Goal: Obtain resource: Download file/media

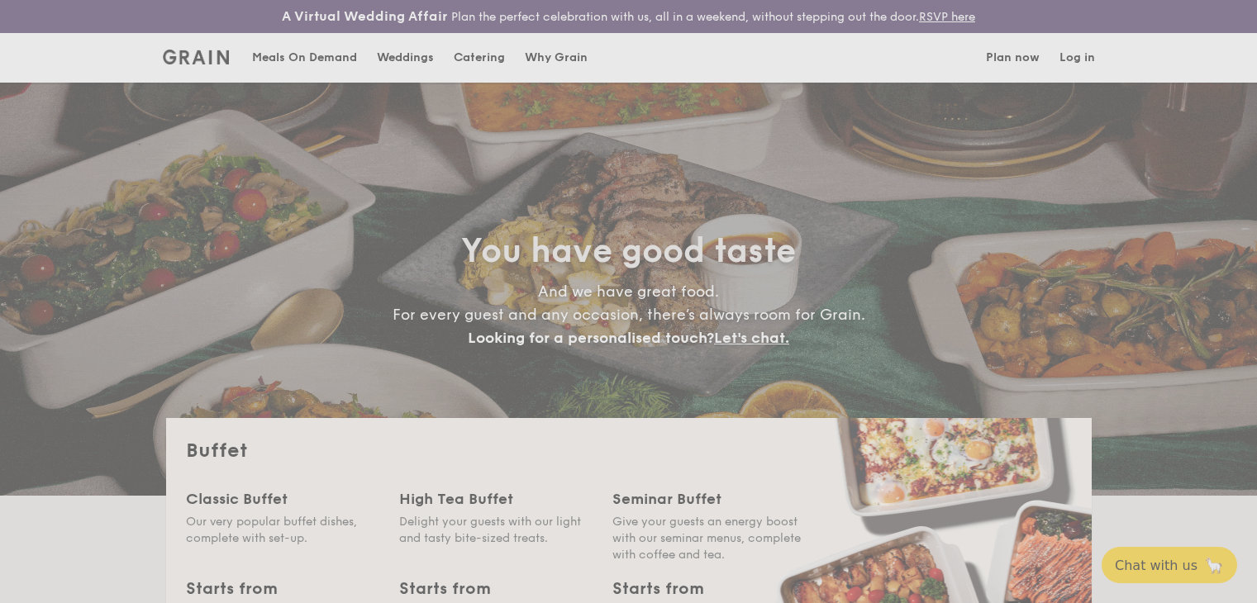
select select
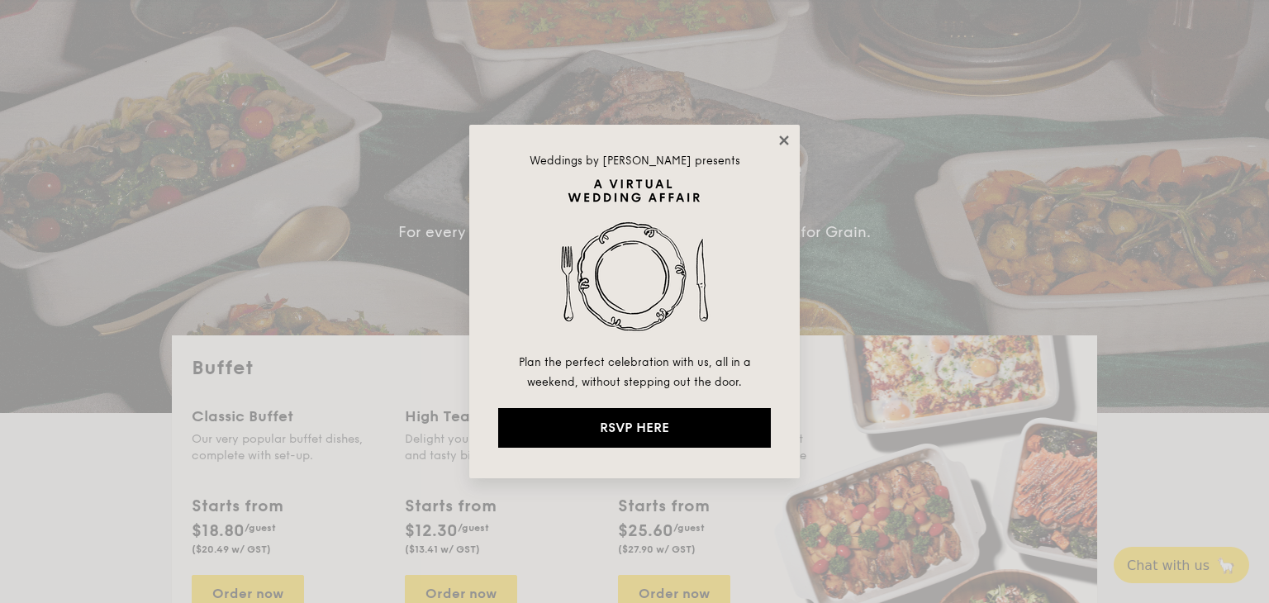
click at [785, 139] on icon at bounding box center [783, 140] width 9 height 9
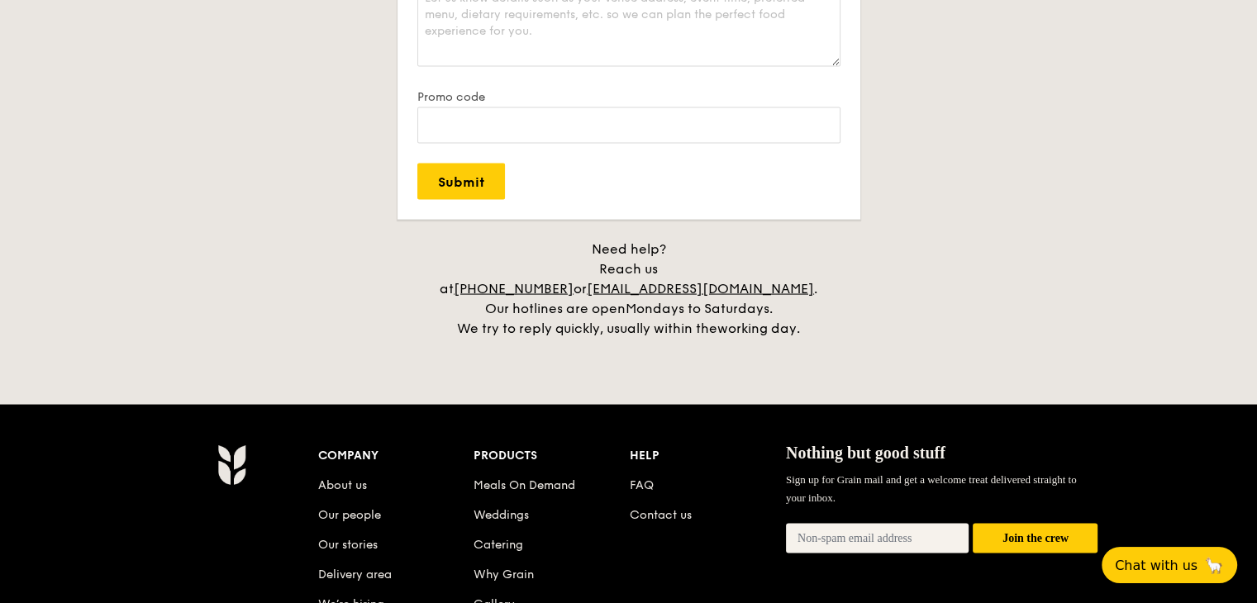
scroll to position [3576, 0]
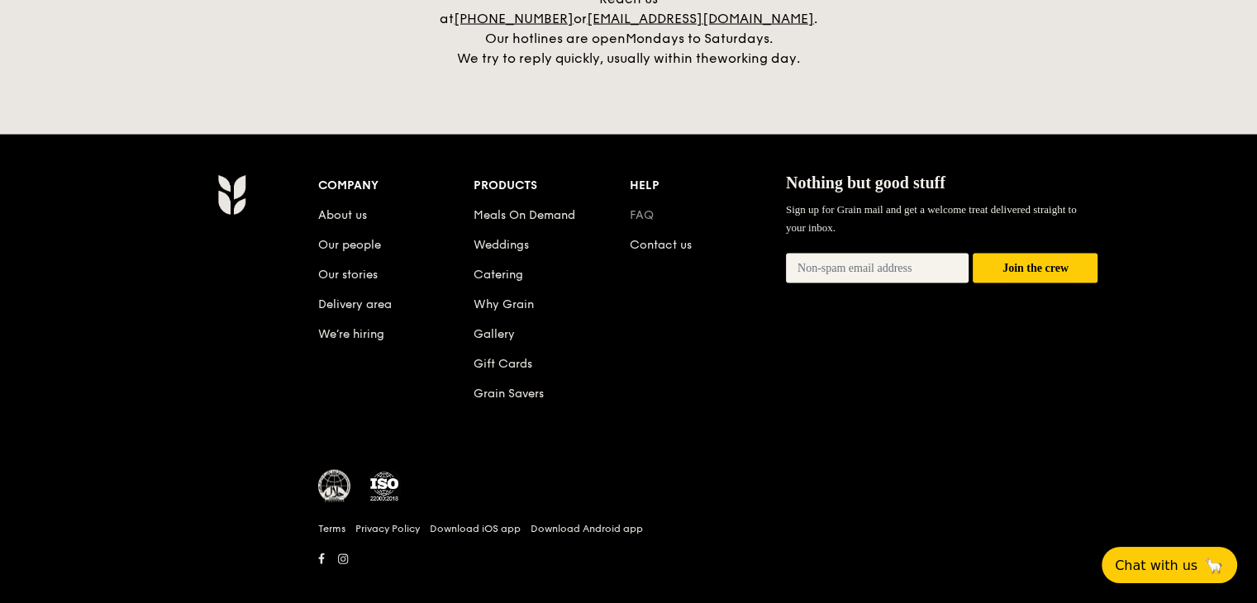
click at [635, 208] on link "FAQ" at bounding box center [642, 215] width 24 height 14
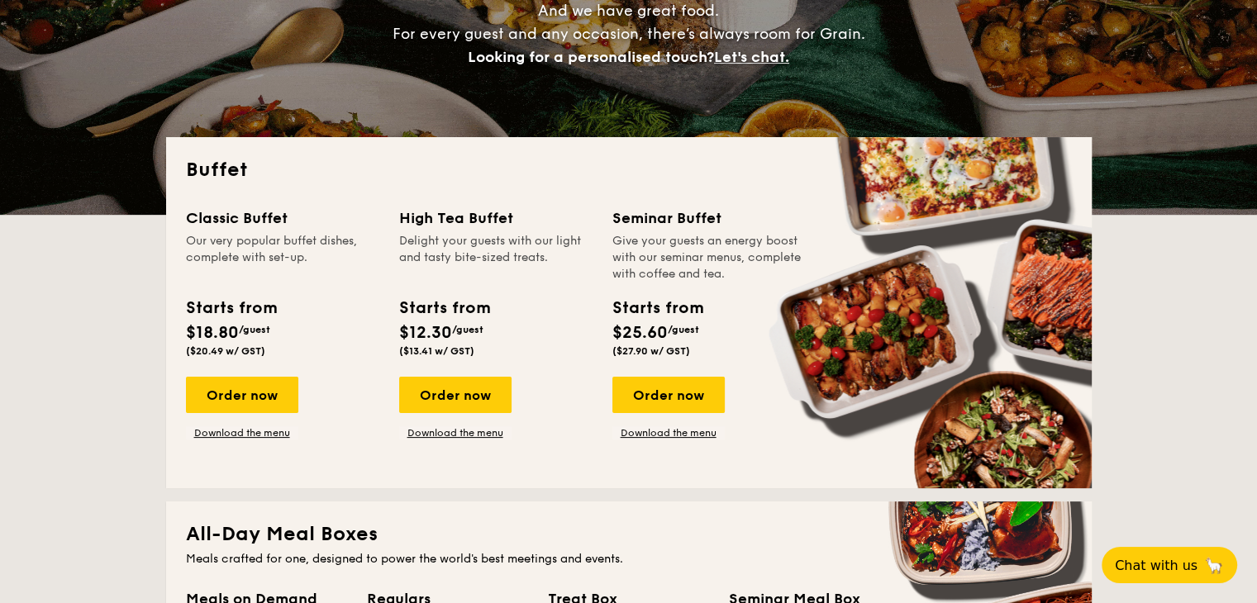
scroll to position [353, 0]
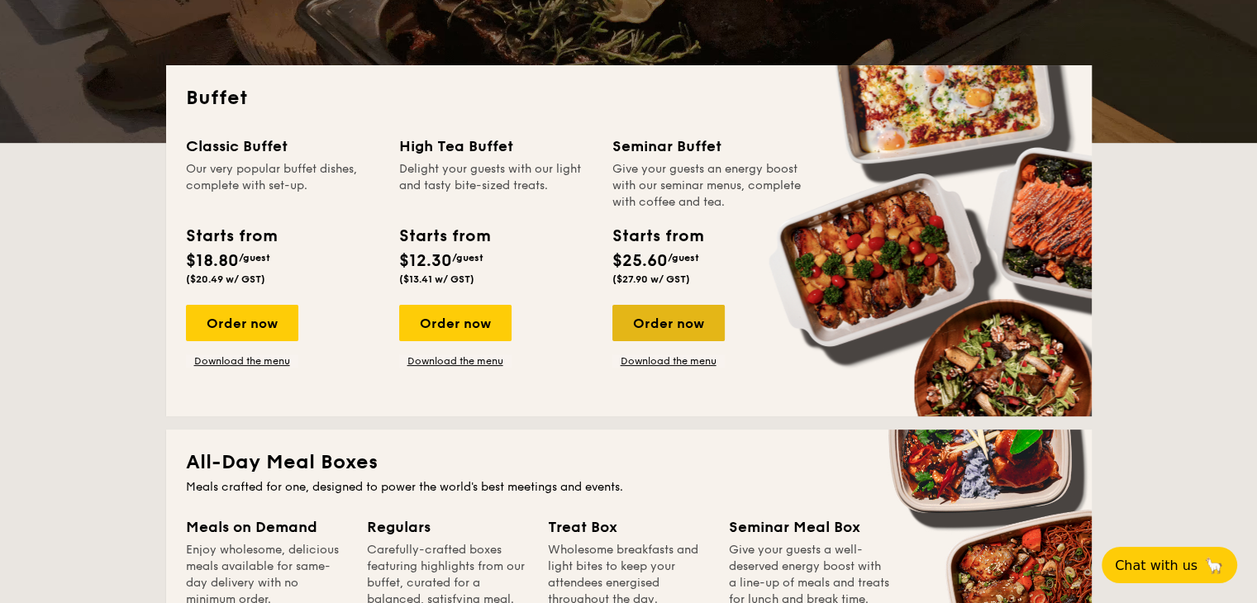
click at [650, 327] on div "Order now" at bounding box center [668, 323] width 112 height 36
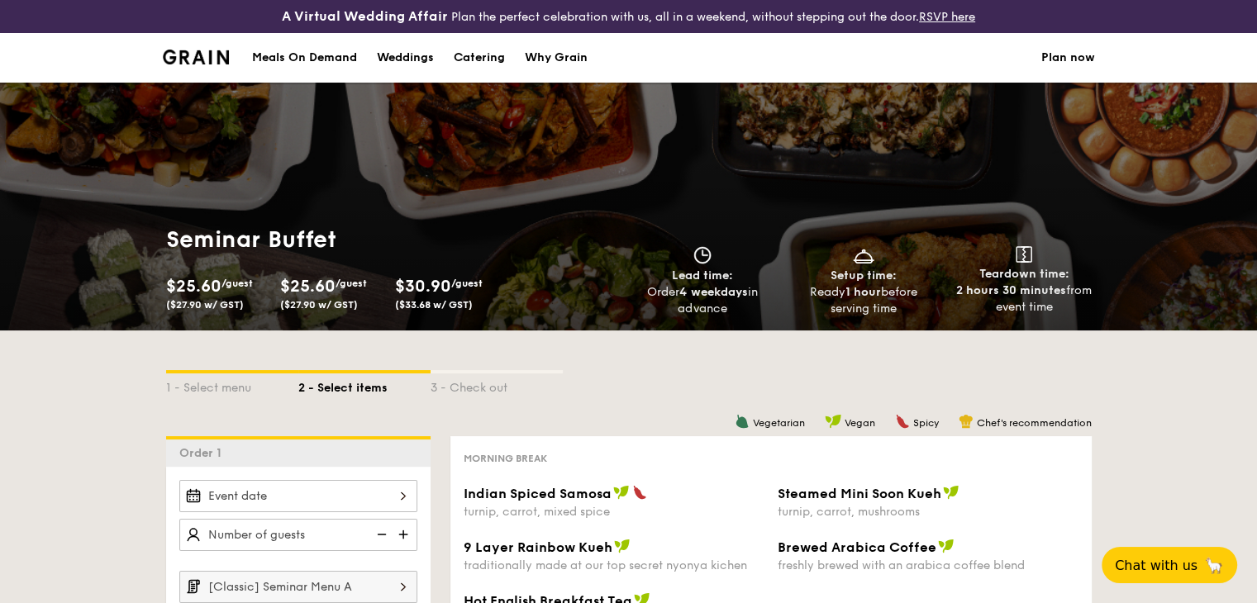
scroll to position [386, 0]
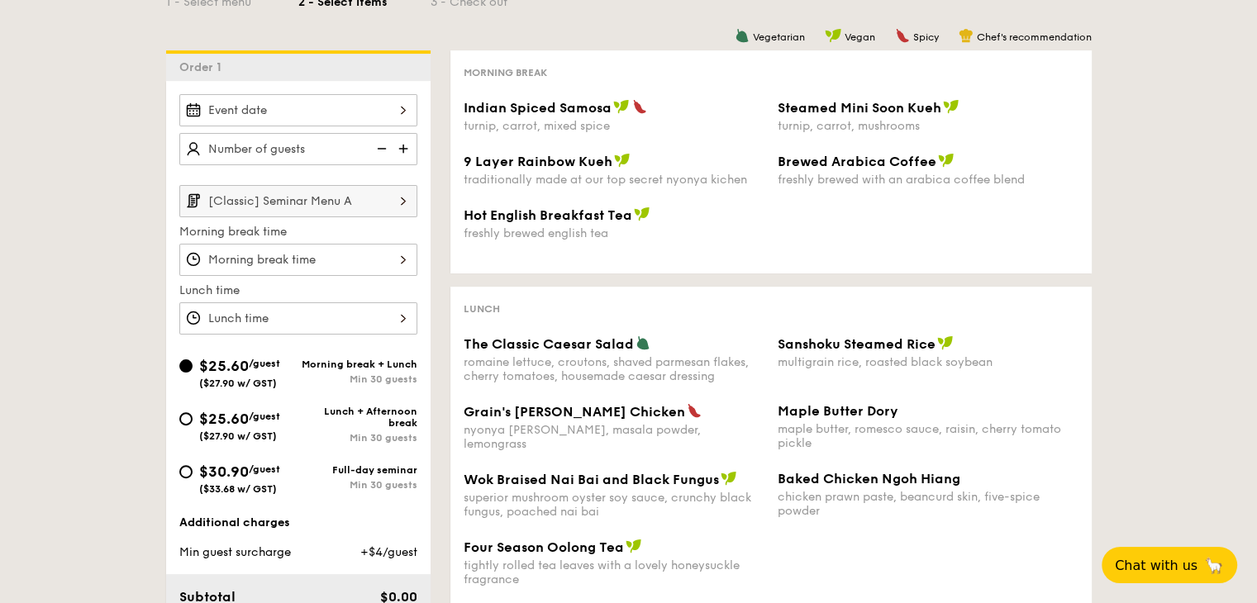
select select
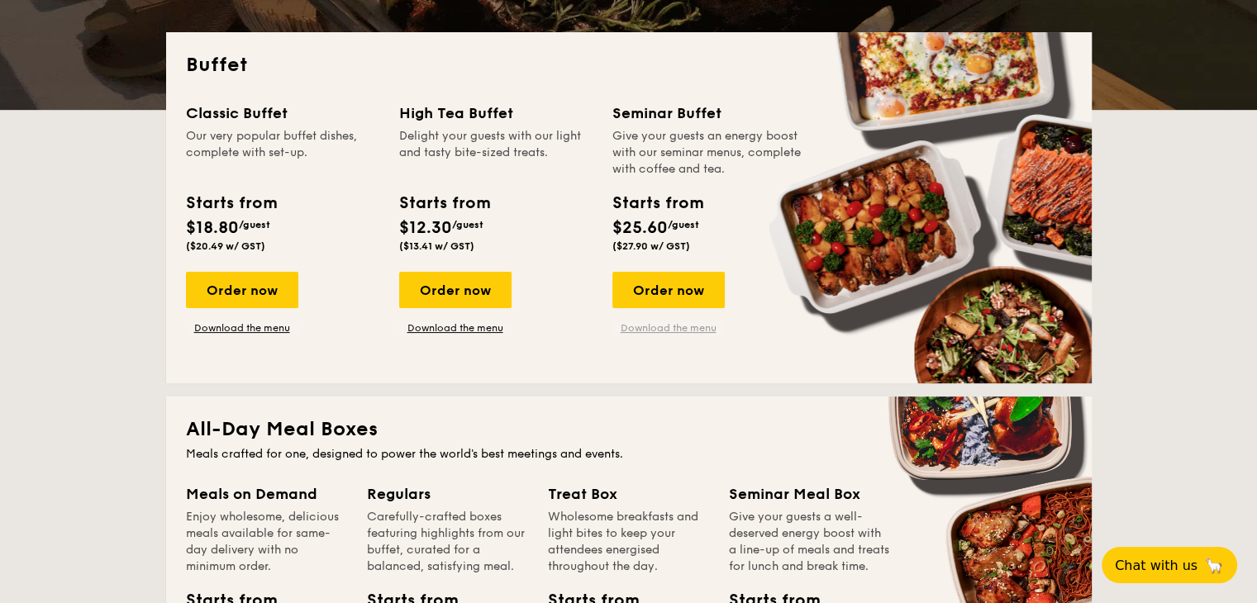
click at [678, 325] on link "Download the menu" at bounding box center [668, 327] width 112 height 13
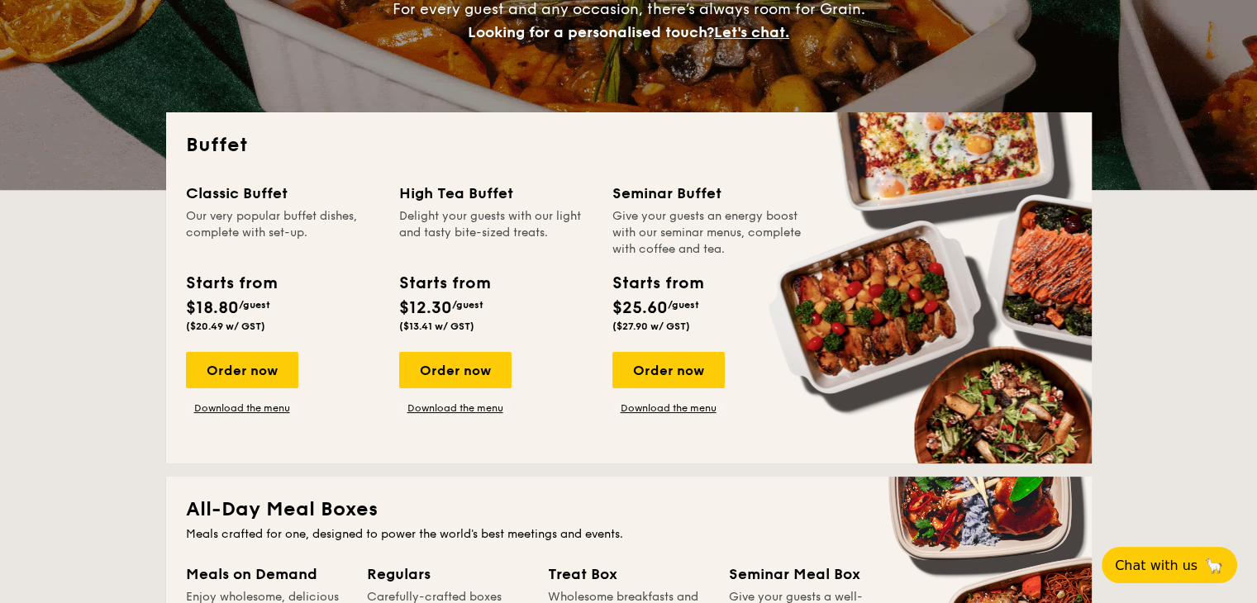
scroll to position [221, 0]
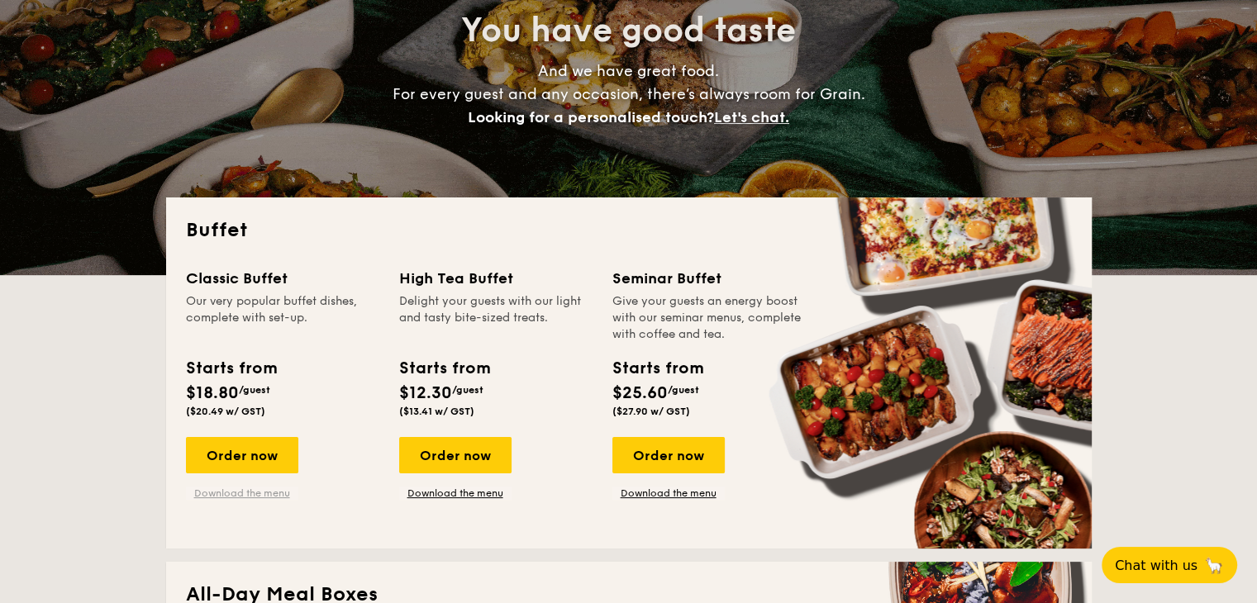
drag, startPoint x: 236, startPoint y: 496, endPoint x: 251, endPoint y: 494, distance: 15.8
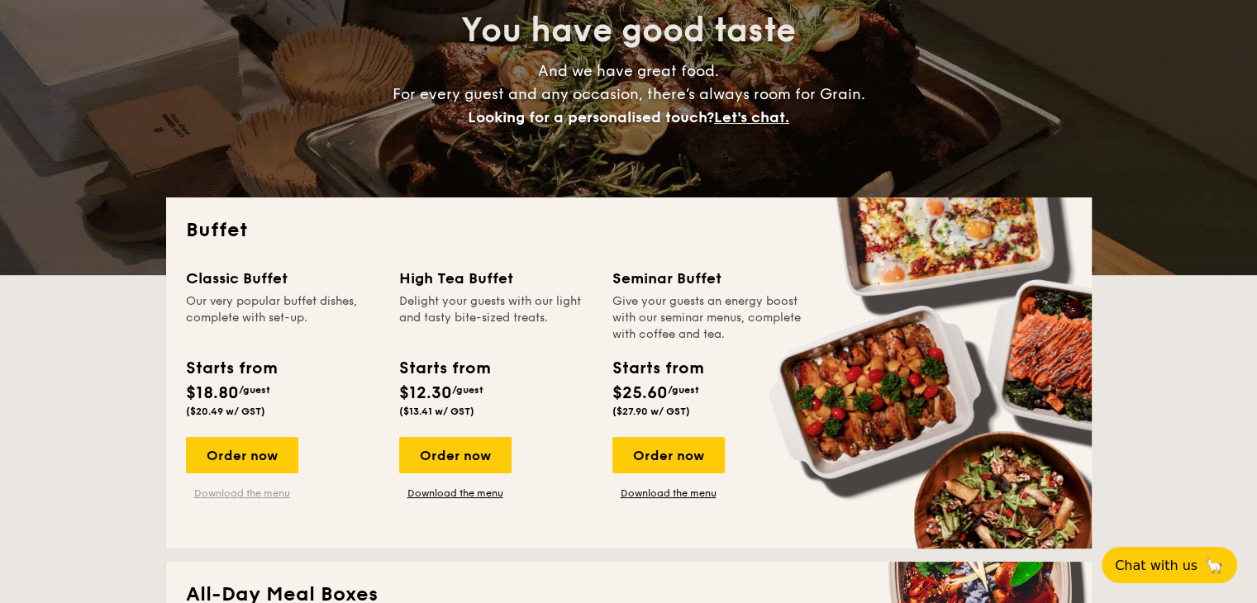
click at [236, 496] on link "Download the menu" at bounding box center [242, 493] width 112 height 13
